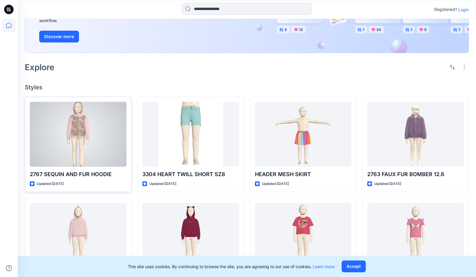
scroll to position [86, 0]
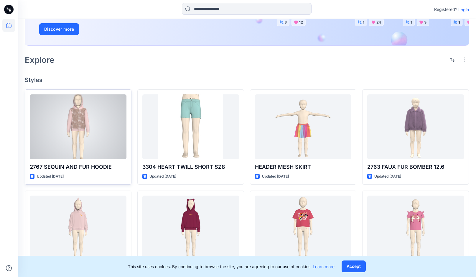
click at [97, 106] on div at bounding box center [78, 126] width 97 height 65
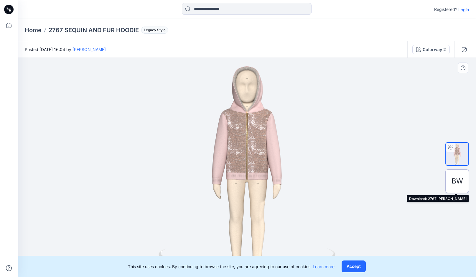
click at [459, 183] on span "BW" at bounding box center [458, 181] width 12 height 11
click at [354, 265] on button "Accept" at bounding box center [354, 266] width 24 height 12
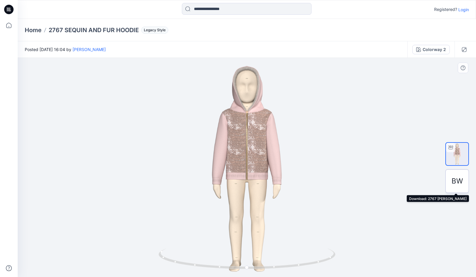
click at [461, 176] on span "BW" at bounding box center [458, 181] width 12 height 11
click at [454, 179] on span "BW" at bounding box center [458, 181] width 12 height 11
click at [457, 180] on span "BW" at bounding box center [458, 181] width 12 height 11
click at [434, 53] on button "Colorway 2" at bounding box center [431, 49] width 37 height 9
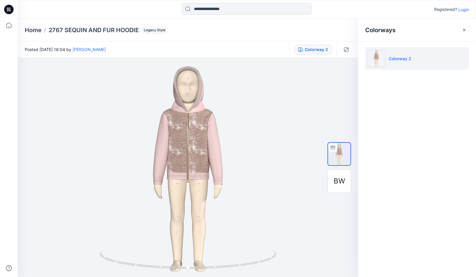
click at [465, 8] on p "Login" at bounding box center [464, 9] width 11 height 6
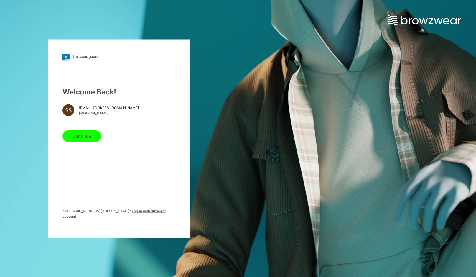
click at [86, 141] on button "Continue" at bounding box center [82, 136] width 39 height 12
click at [81, 137] on button "Continue" at bounding box center [82, 136] width 39 height 12
click at [82, 137] on button "Continue" at bounding box center [82, 136] width 39 height 12
click at [98, 175] on div "Welcome Back! SS [EMAIL_ADDRESS][DOMAIN_NAME] [PERSON_NAME] Continue Not [EMAIL…" at bounding box center [119, 154] width 113 height 137
click at [69, 200] on div "Welcome Back! SS [EMAIL_ADDRESS][DOMAIN_NAME] [PERSON_NAME] Continue Not [EMAIL…" at bounding box center [119, 154] width 113 height 137
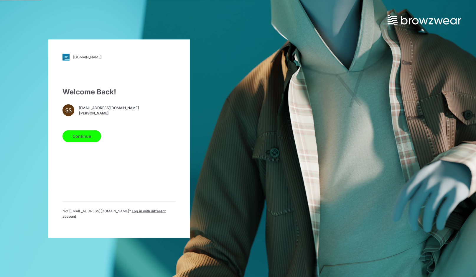
click at [81, 138] on button "Continue" at bounding box center [82, 136] width 39 height 12
click at [76, 136] on button "Continue" at bounding box center [82, 136] width 39 height 12
click at [76, 142] on button "Continue" at bounding box center [82, 136] width 39 height 12
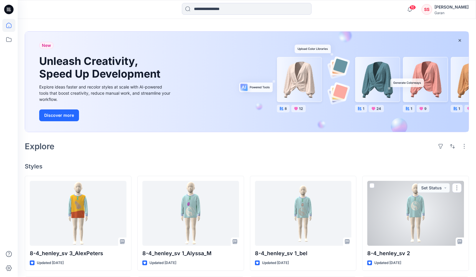
scroll to position [4, 0]
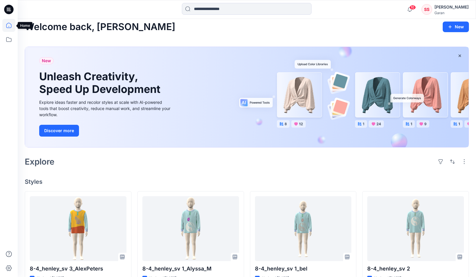
click at [6, 26] on icon at bounding box center [8, 25] width 5 height 5
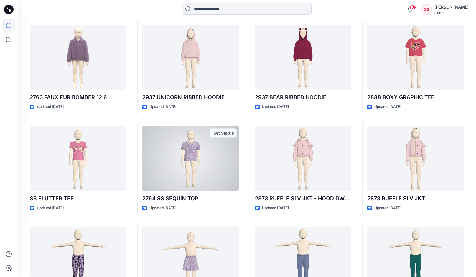
scroll to position [884, 0]
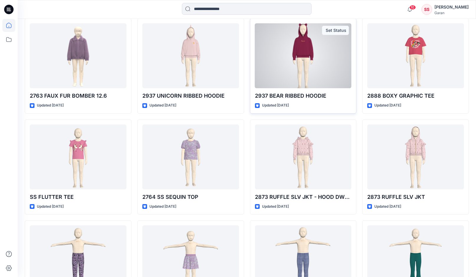
click at [292, 59] on div at bounding box center [303, 55] width 97 height 65
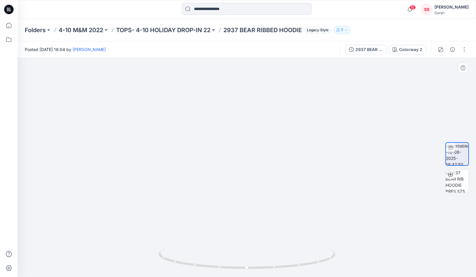
drag, startPoint x: 206, startPoint y: 126, endPoint x: 208, endPoint y: 177, distance: 51.3
click at [450, 174] on icon at bounding box center [450, 173] width 2 height 3
drag, startPoint x: 163, startPoint y: 116, endPoint x: 157, endPoint y: 120, distance: 7.4
click at [157, 120] on div at bounding box center [247, 167] width 459 height 219
drag, startPoint x: 167, startPoint y: 260, endPoint x: 77, endPoint y: 257, distance: 89.4
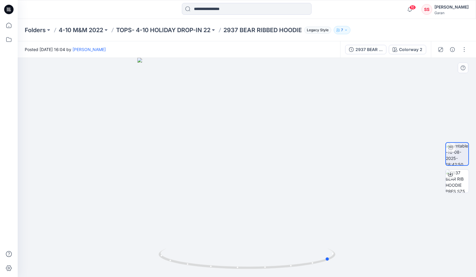
click at [77, 257] on div at bounding box center [247, 167] width 459 height 219
